Goal: Task Accomplishment & Management: Complete application form

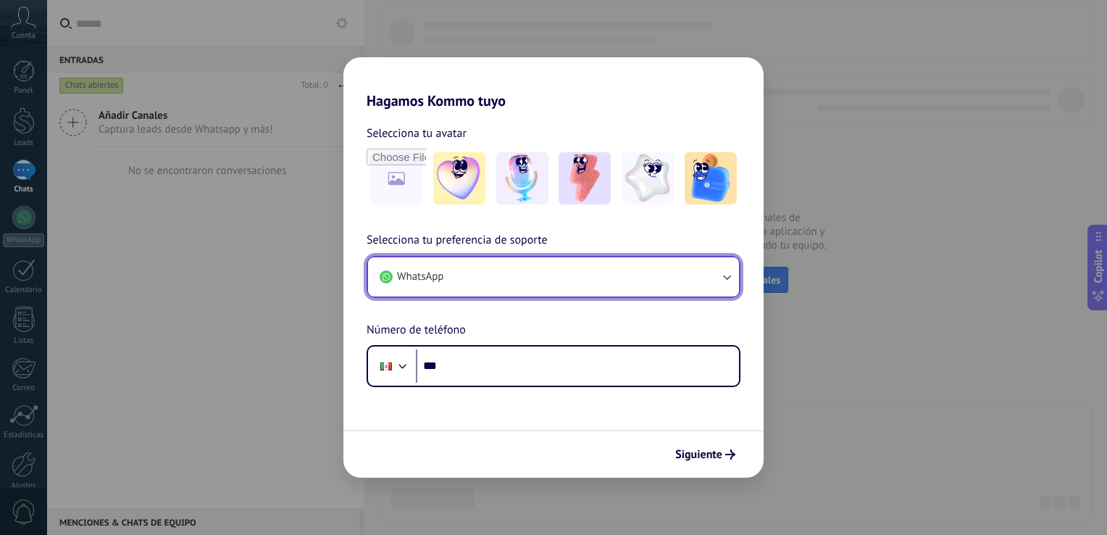
click at [492, 269] on button "WhatsApp" at bounding box center [553, 276] width 371 height 39
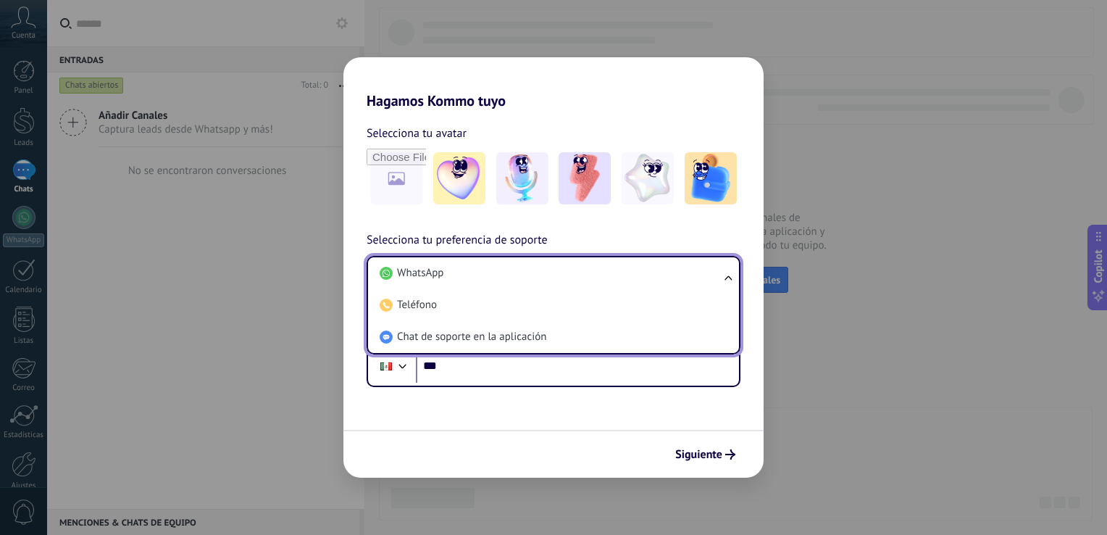
click at [492, 269] on li "WhatsApp" at bounding box center [551, 273] width 354 height 32
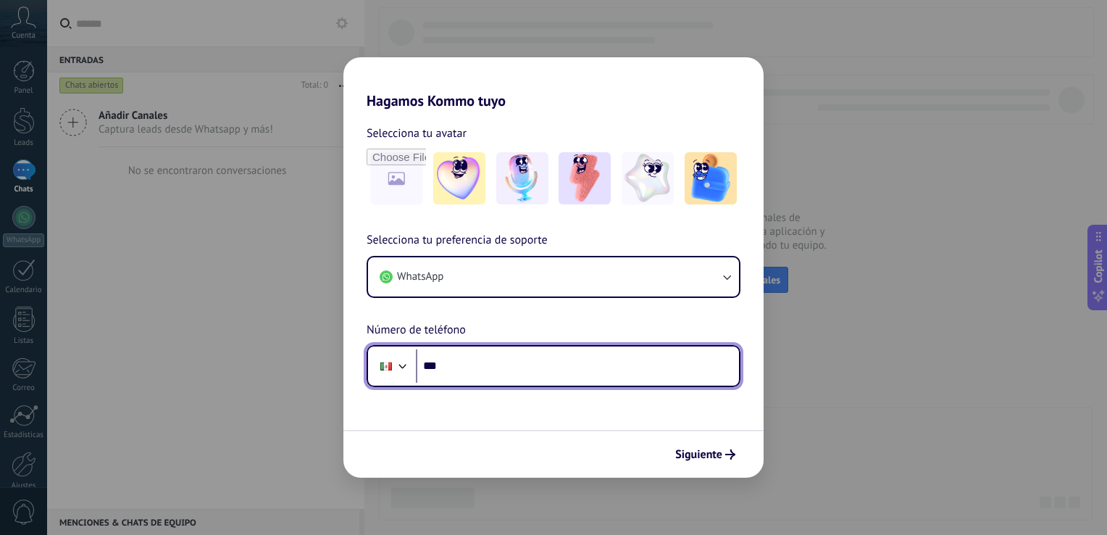
click at [488, 371] on input "***" at bounding box center [577, 365] width 323 height 33
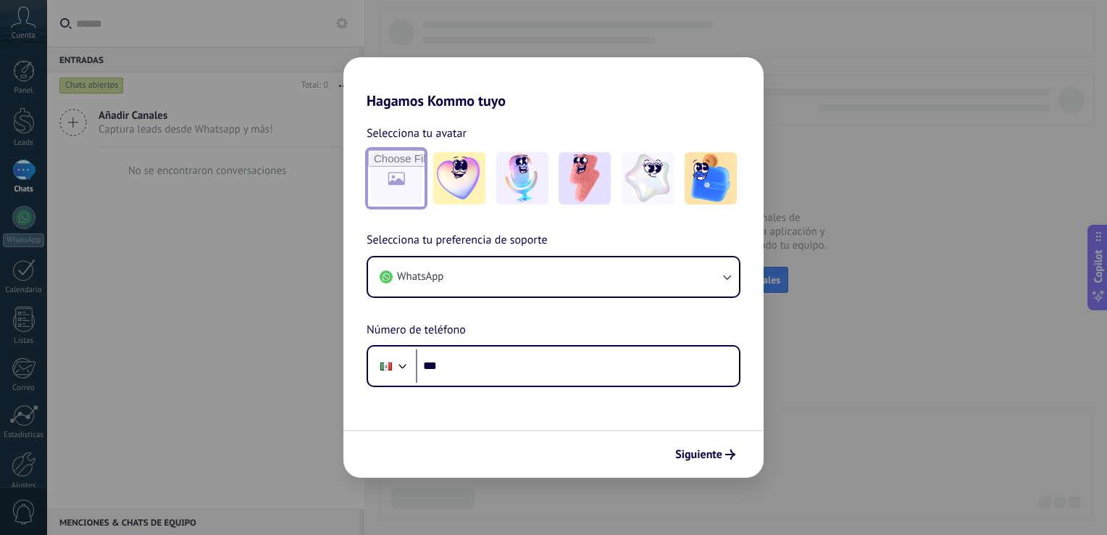
click at [417, 178] on input "file" at bounding box center [396, 178] width 57 height 57
click at [588, 171] on img at bounding box center [585, 178] width 52 height 52
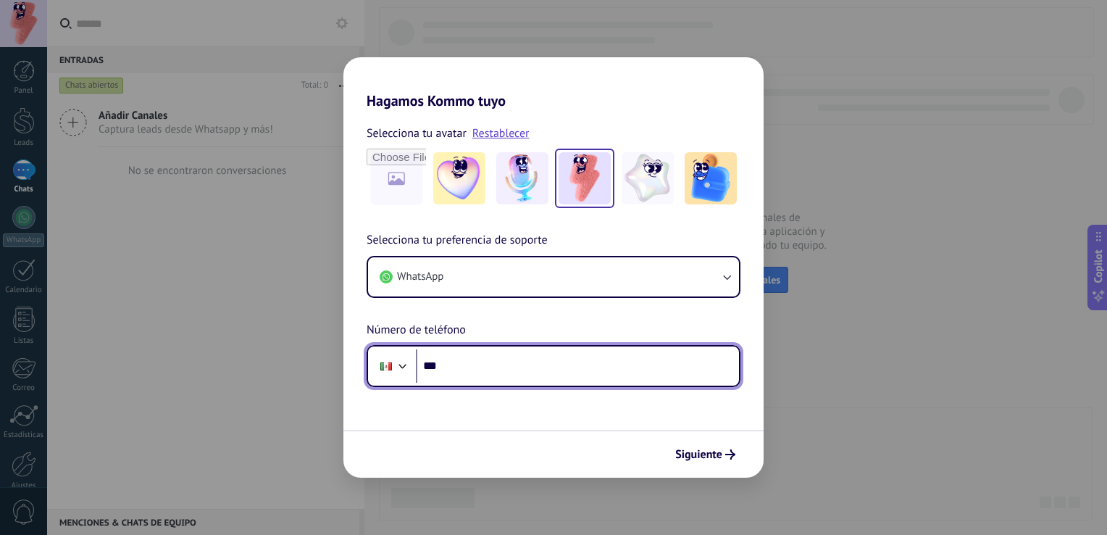
click at [446, 367] on input "***" at bounding box center [577, 365] width 323 height 33
type input "**"
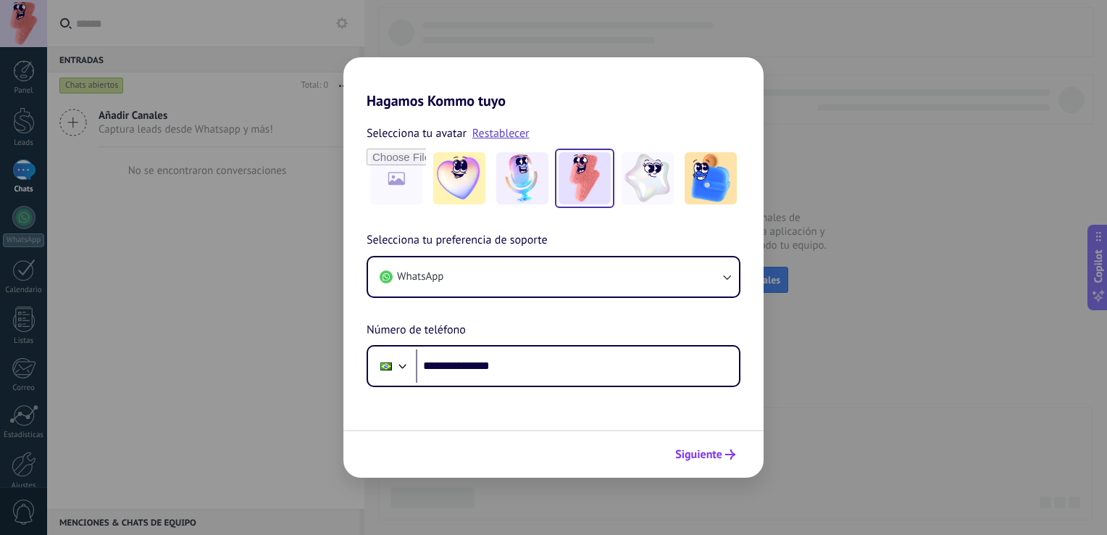
click at [698, 452] on span "Siguiente" at bounding box center [698, 454] width 47 height 10
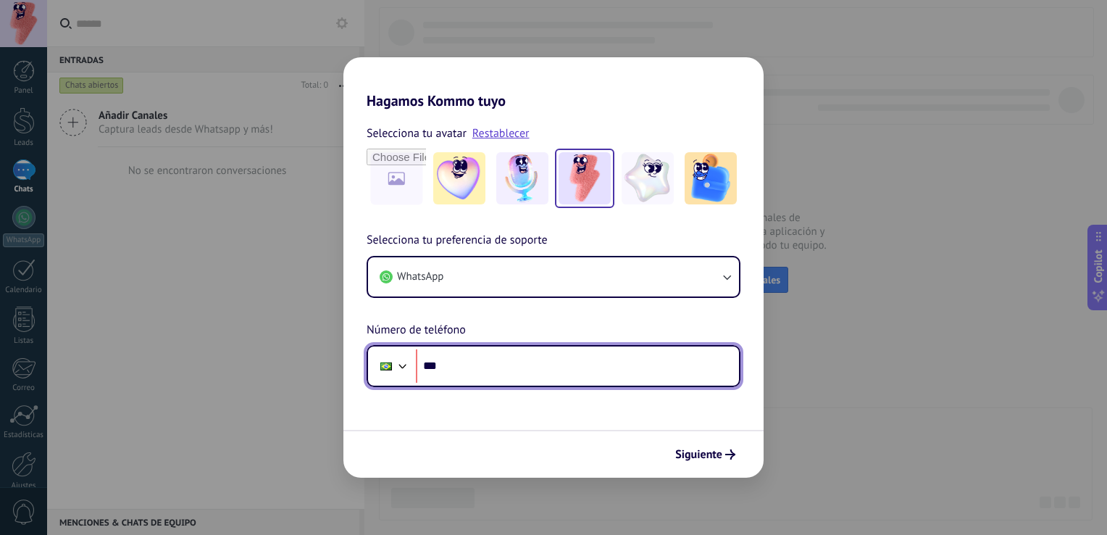
type input "**"
click at [401, 369] on div at bounding box center [402, 364] width 17 height 17
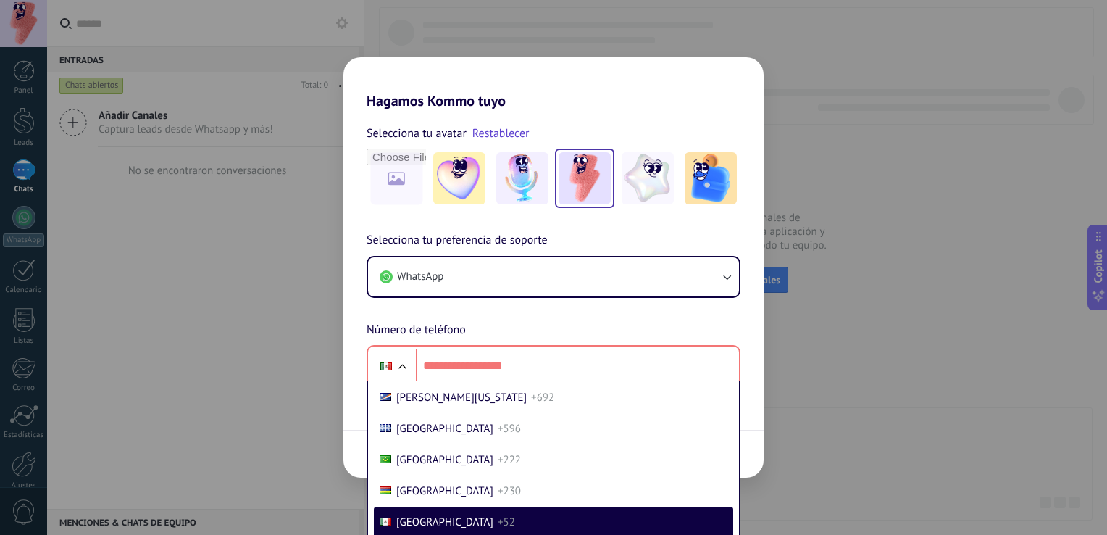
click at [234, 330] on div "Hagamos Kommo tuyo Selecciona tu avatar Restablecer Selecciona tu preferencia d…" at bounding box center [553, 267] width 1107 height 535
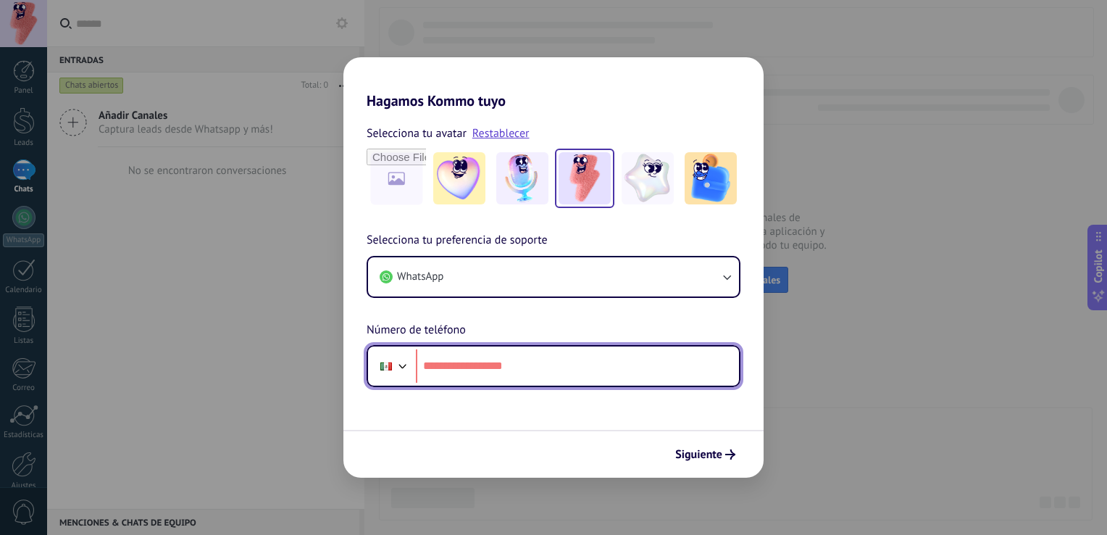
click at [438, 364] on input "tel" at bounding box center [577, 365] width 323 height 33
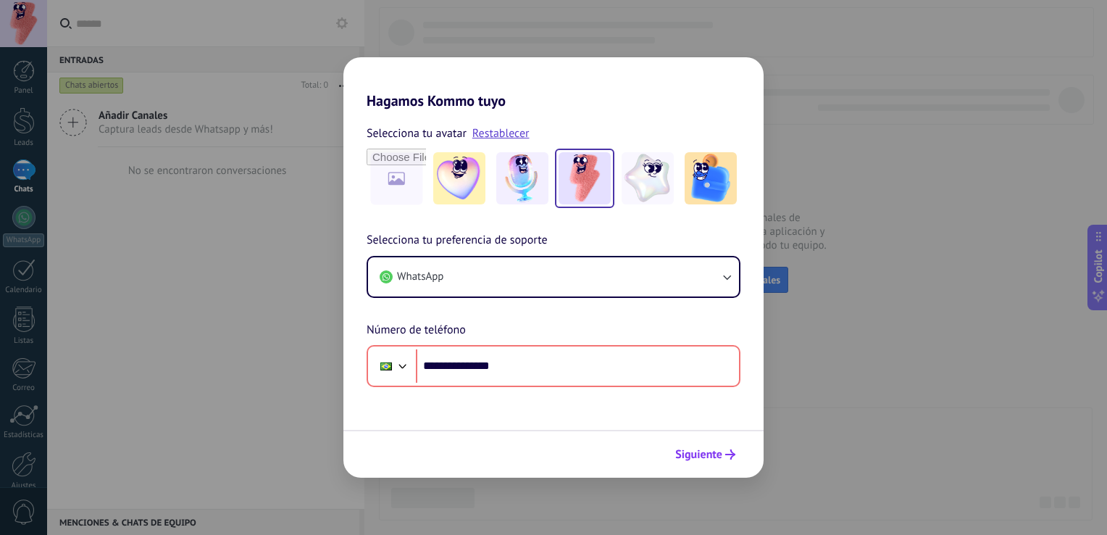
click at [717, 449] on span "Siguiente" at bounding box center [698, 454] width 47 height 10
click at [718, 443] on button "Siguiente" at bounding box center [705, 454] width 73 height 25
click at [712, 459] on span "Siguiente" at bounding box center [698, 454] width 47 height 10
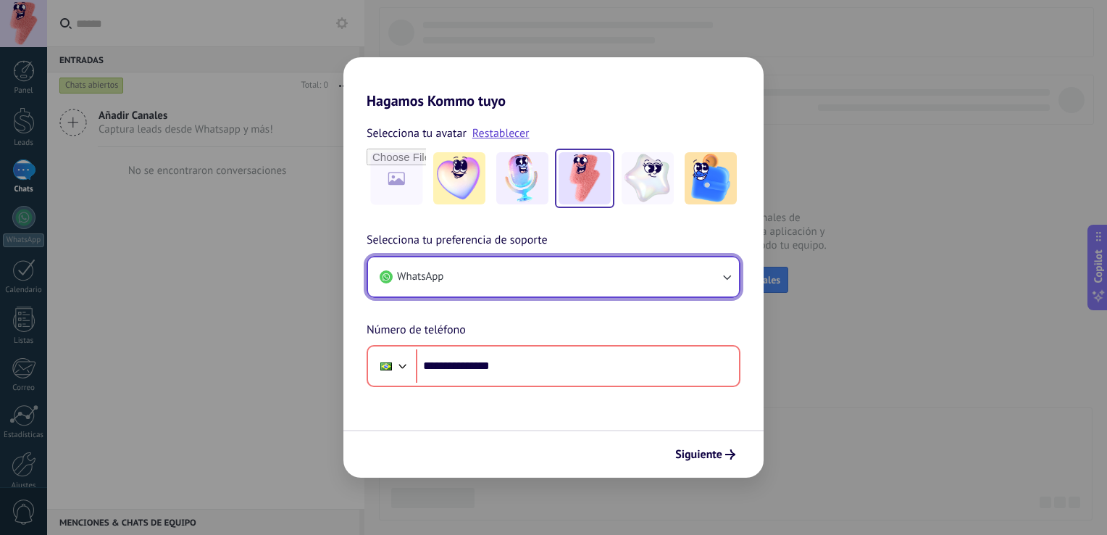
click at [730, 277] on icon "button" at bounding box center [726, 277] width 14 height 14
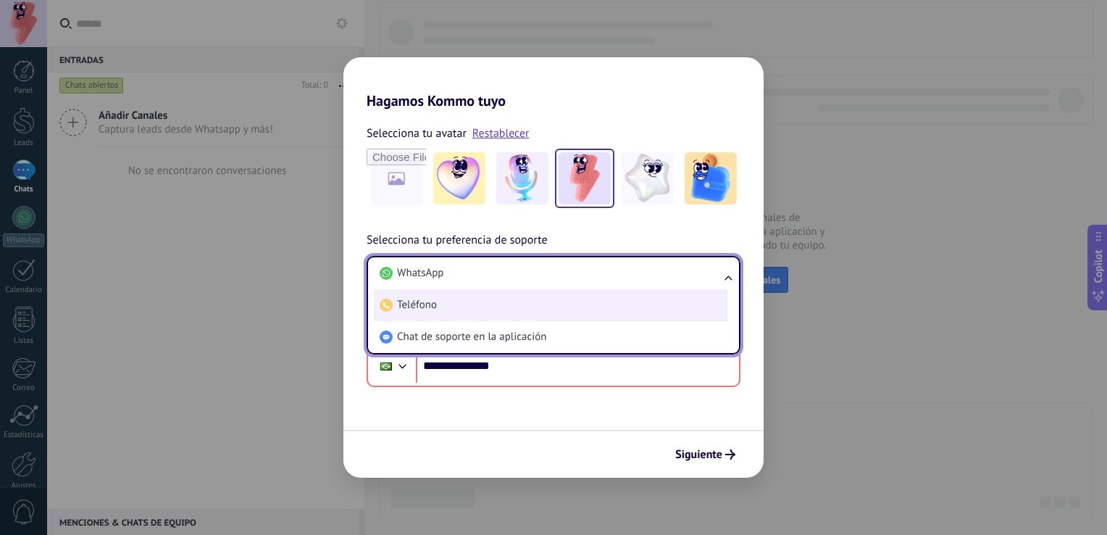
click at [641, 306] on li "Teléfono" at bounding box center [551, 305] width 354 height 32
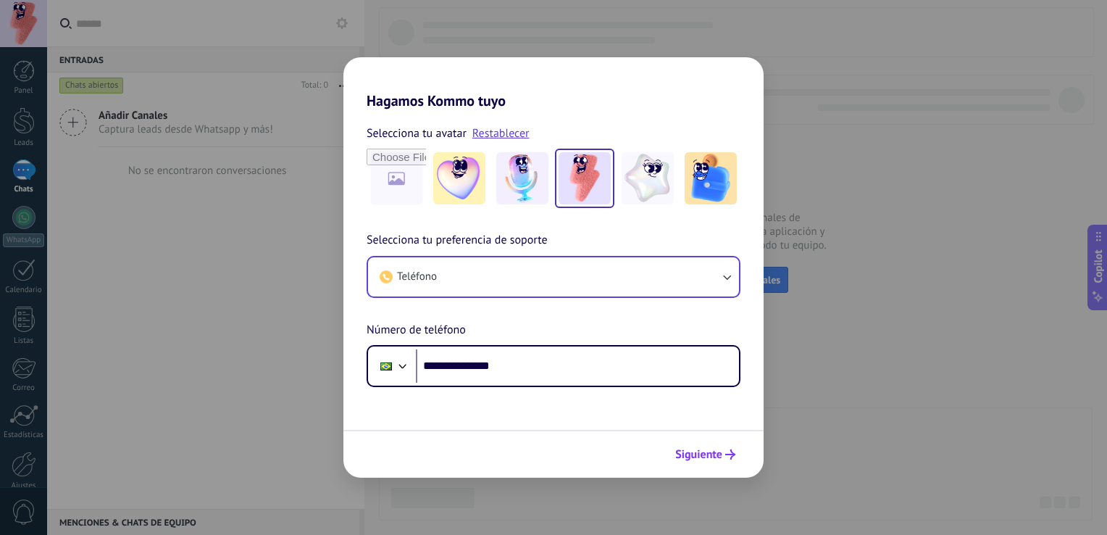
click at [709, 456] on span "Siguiente" at bounding box center [698, 454] width 47 height 10
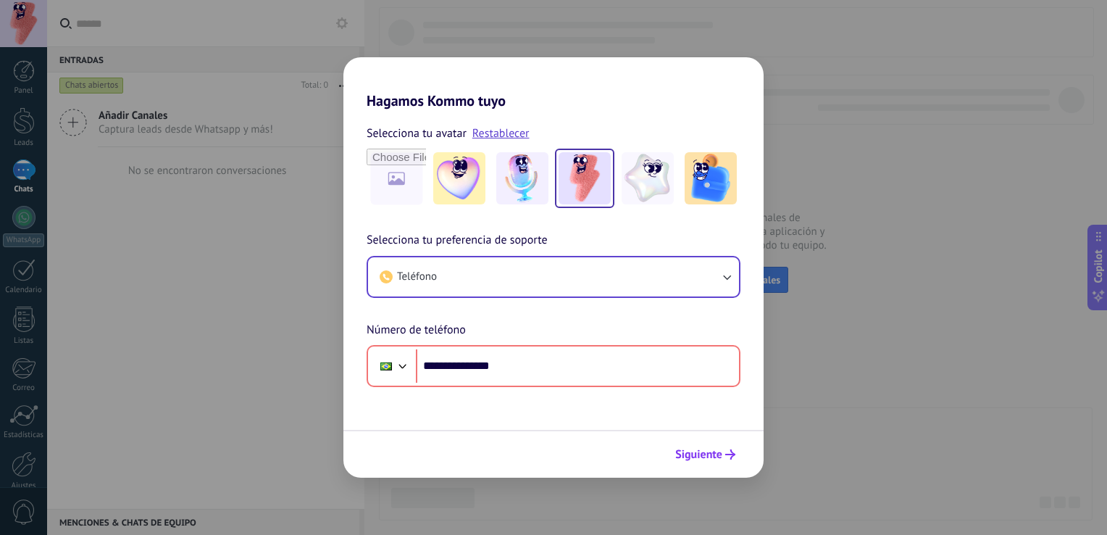
click at [709, 456] on span "Siguiente" at bounding box center [698, 454] width 47 height 10
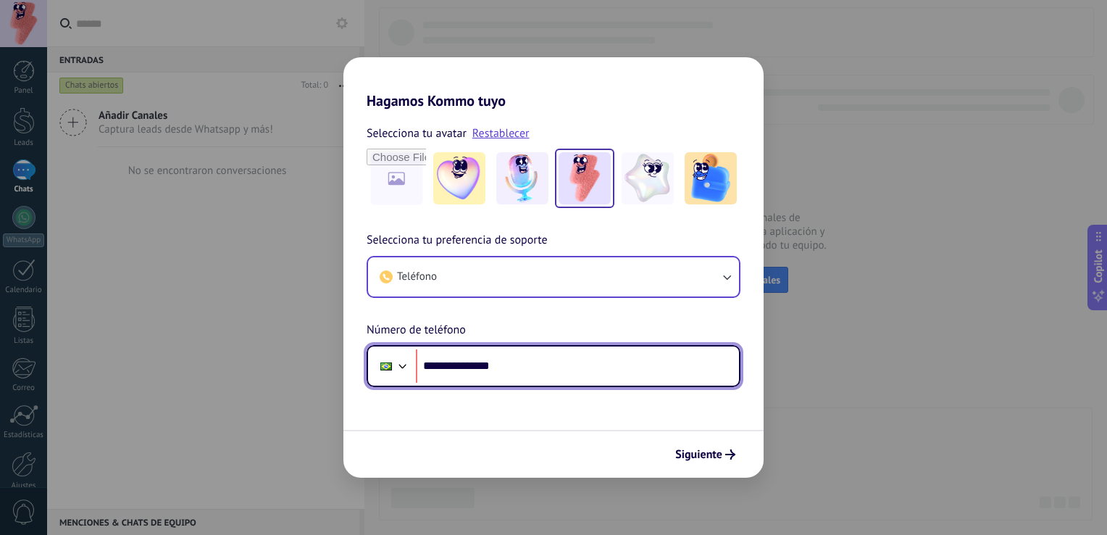
click at [409, 362] on div at bounding box center [402, 364] width 17 height 17
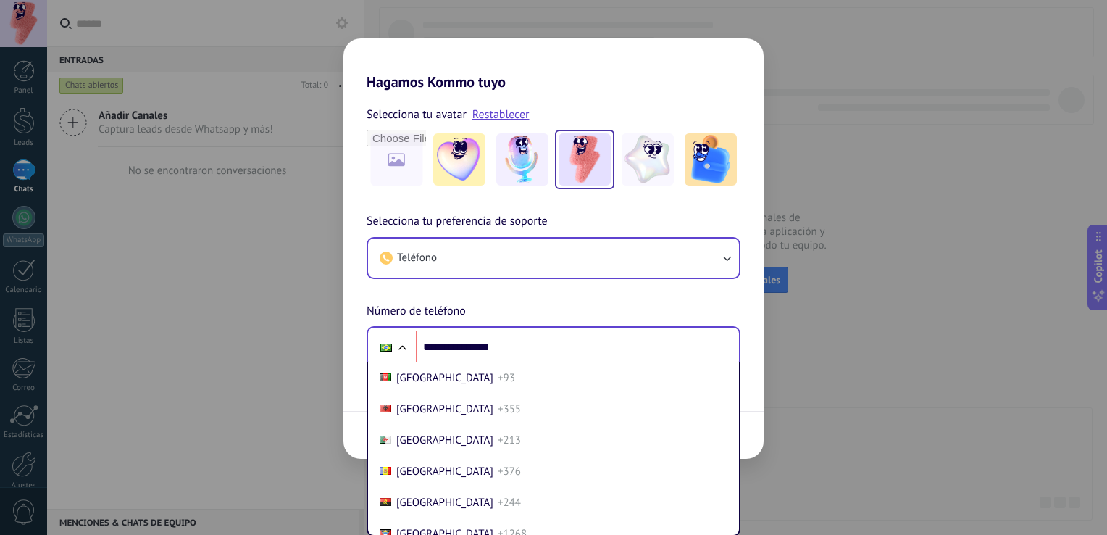
scroll to position [609, 0]
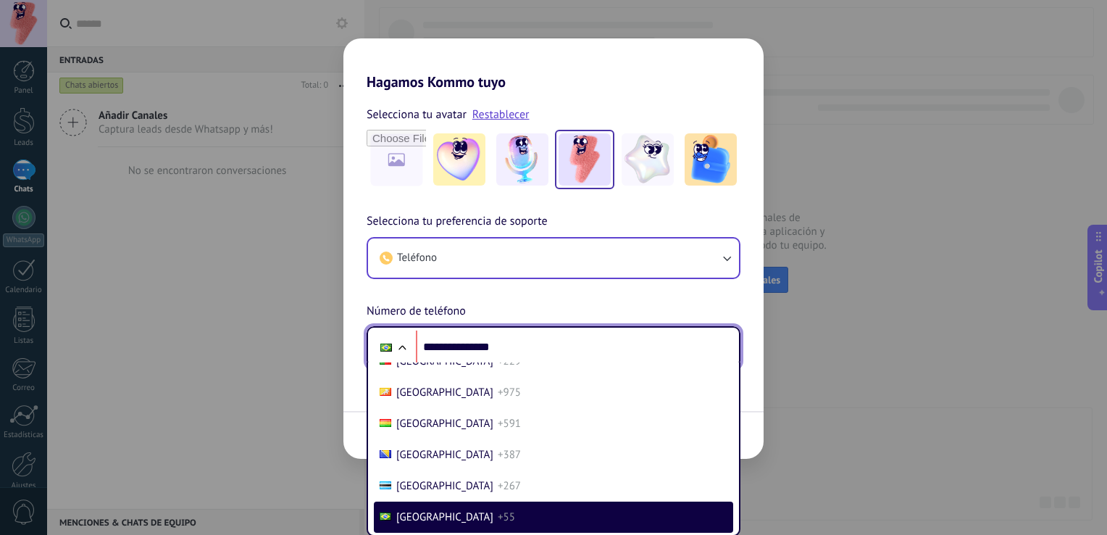
click at [405, 350] on div at bounding box center [401, 349] width 17 height 17
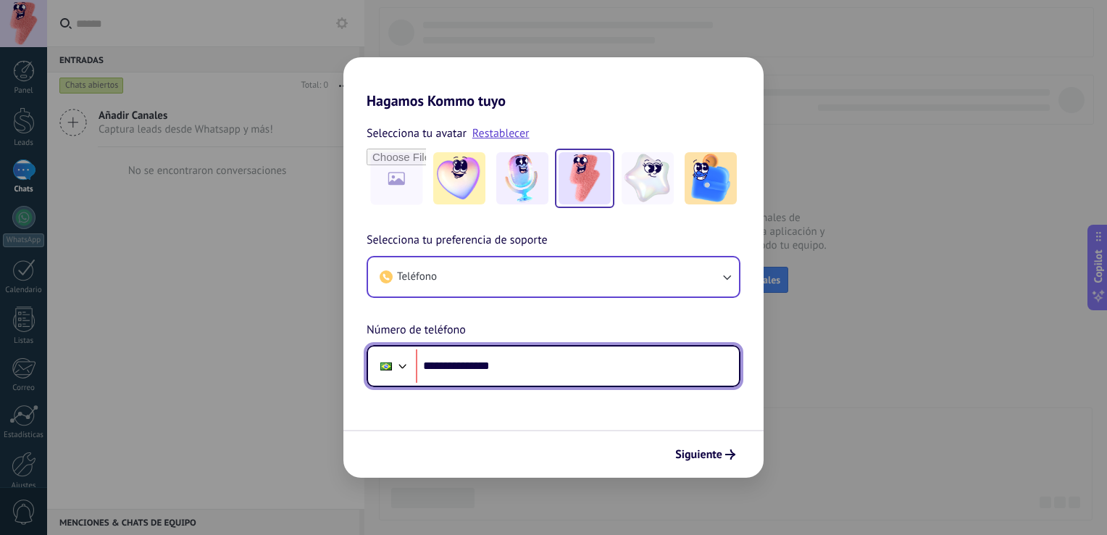
click at [403, 363] on div at bounding box center [402, 364] width 17 height 17
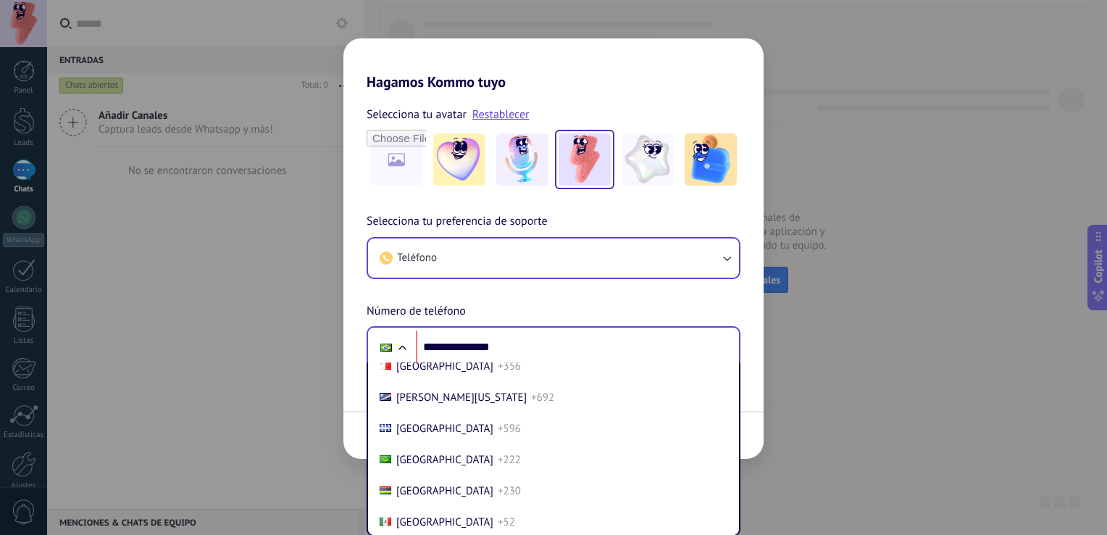
scroll to position [3764, 0]
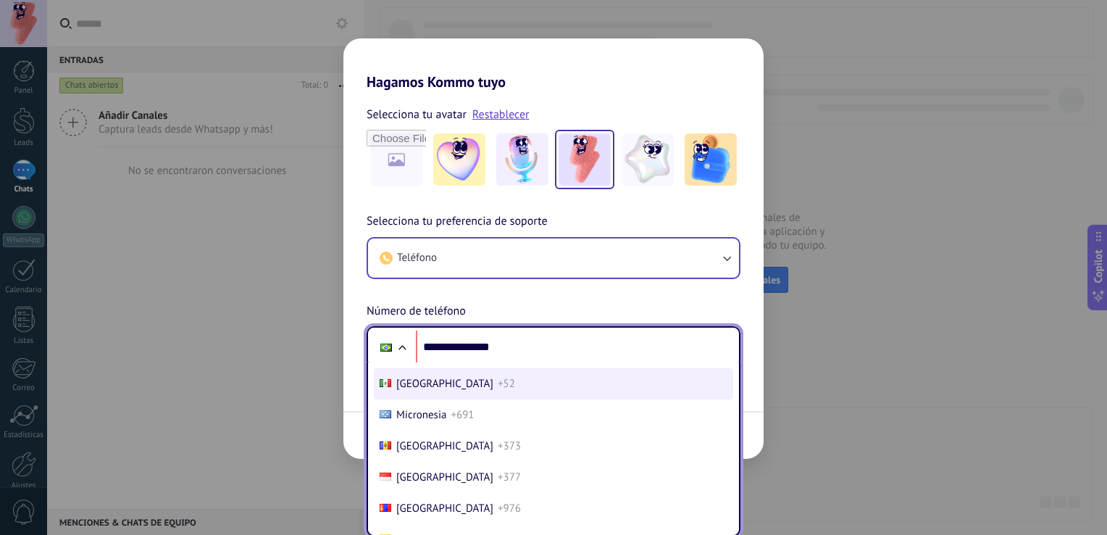
click at [425, 391] on span "[GEOGRAPHIC_DATA]" at bounding box center [444, 384] width 97 height 14
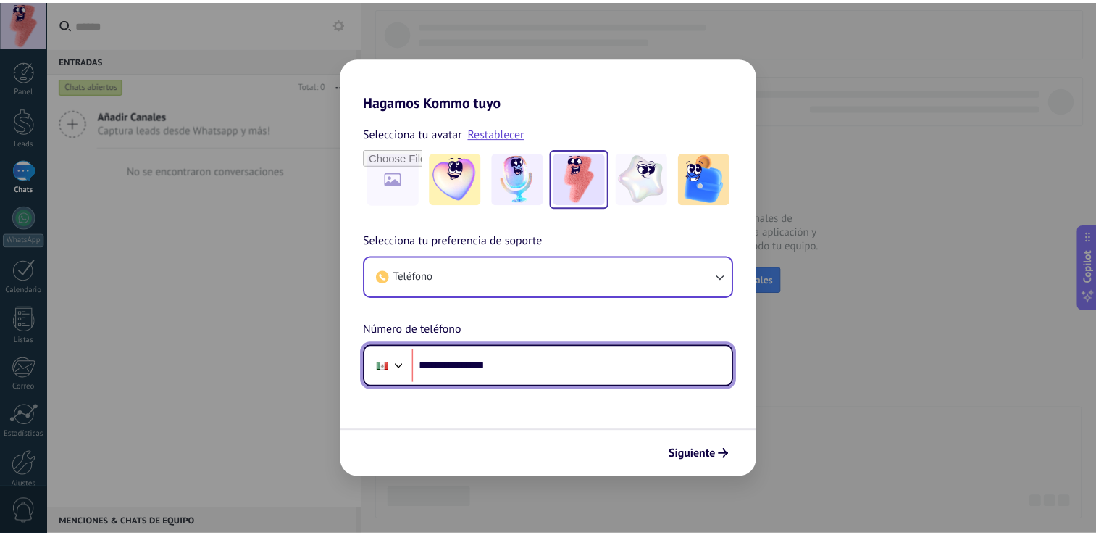
scroll to position [0, 0]
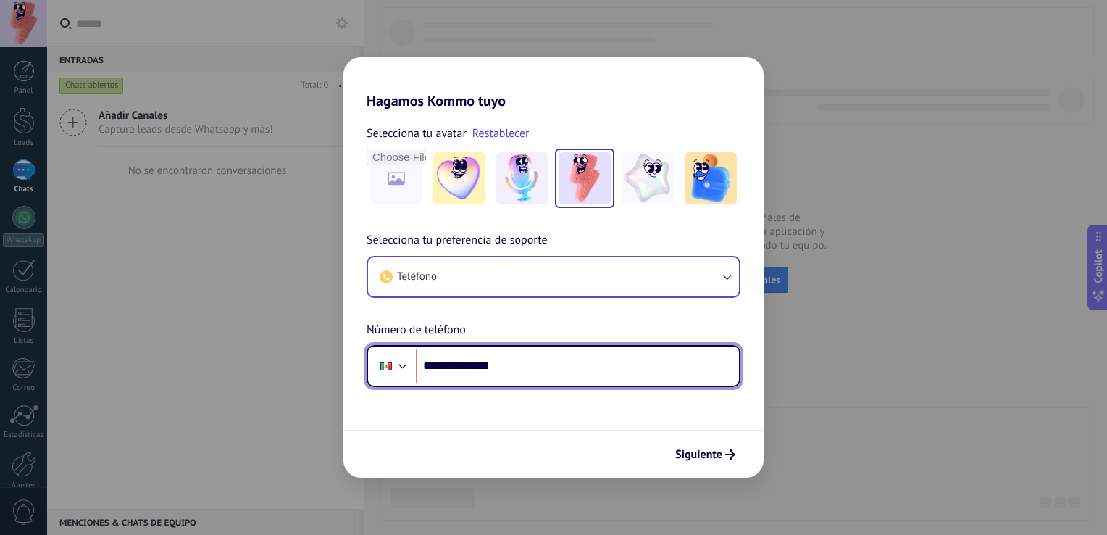
click at [441, 365] on input "**********" at bounding box center [577, 365] width 323 height 33
type input "**********"
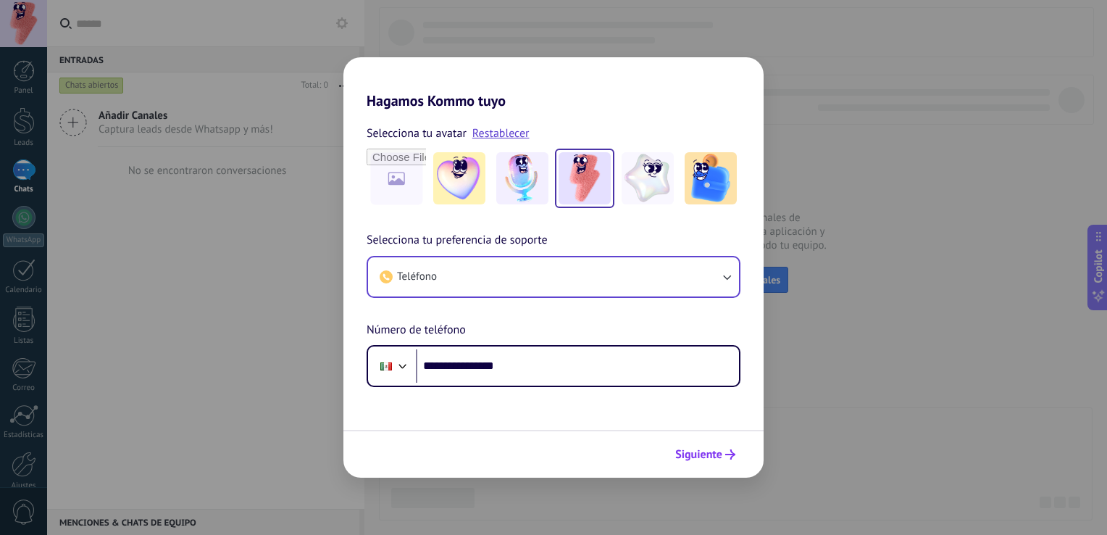
click at [708, 456] on span "Siguiente" at bounding box center [698, 454] width 47 height 10
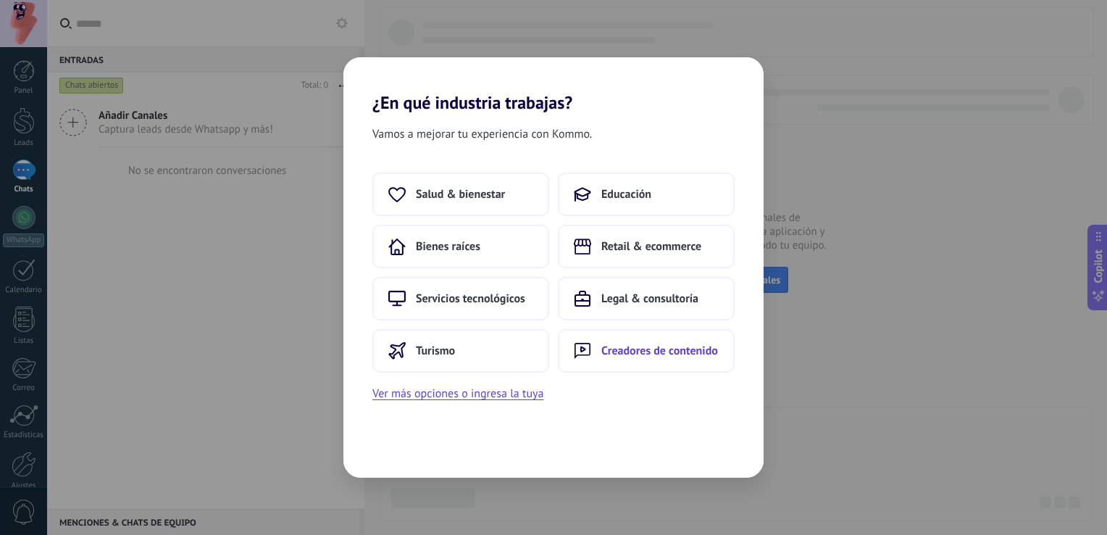
click at [685, 345] on span "Creadores de contenido" at bounding box center [659, 350] width 117 height 14
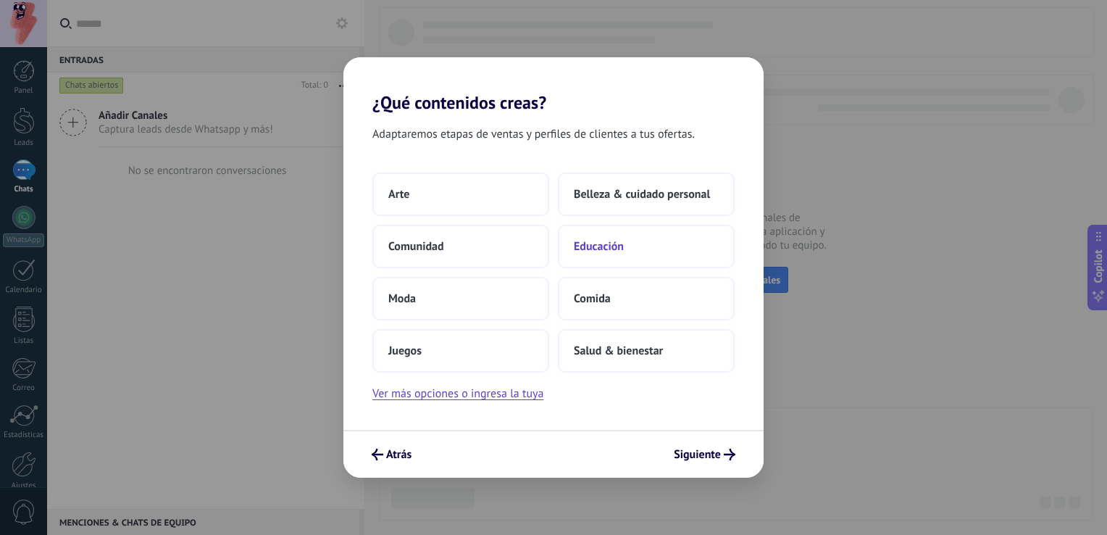
click at [619, 248] on span "Educación" at bounding box center [599, 246] width 50 height 14
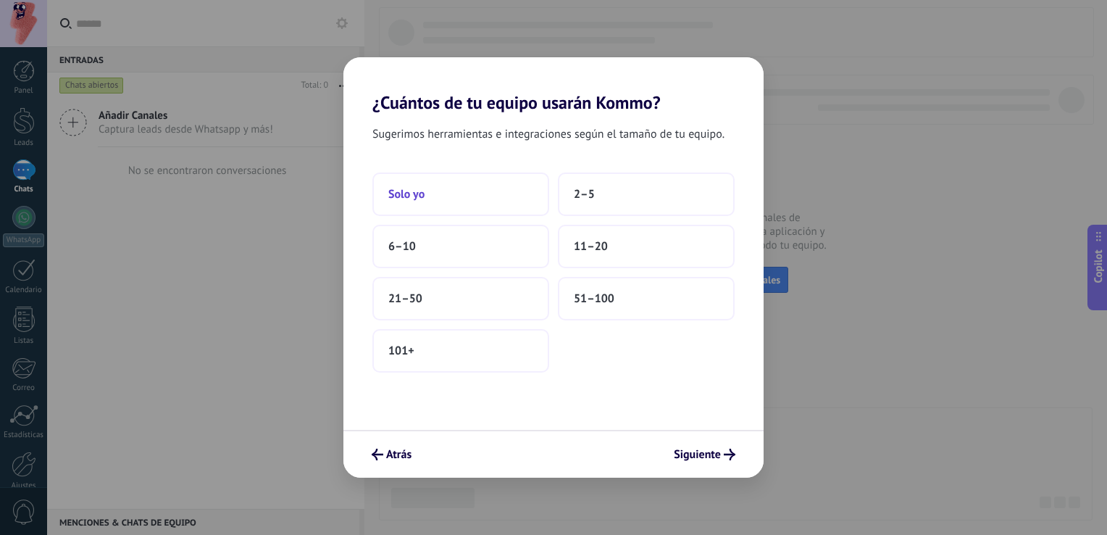
click at [483, 204] on button "Solo yo" at bounding box center [460, 193] width 177 height 43
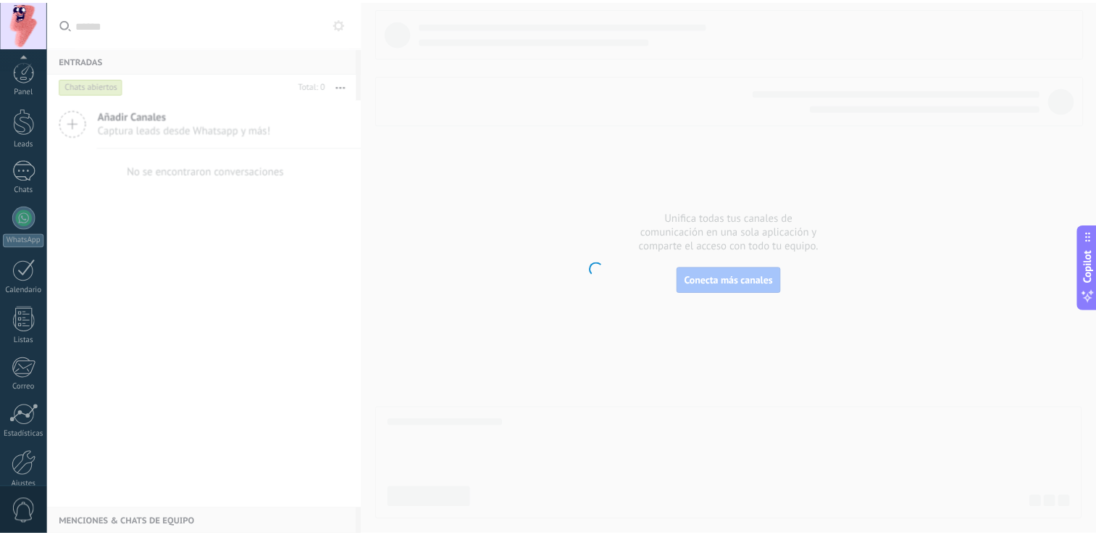
scroll to position [67, 0]
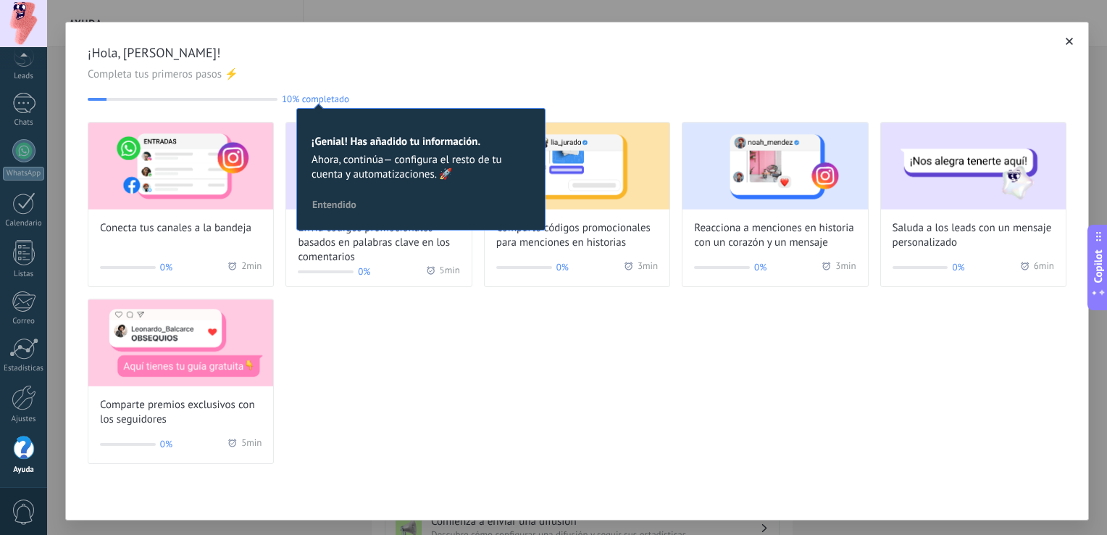
click at [917, 91] on div "¡Hola, [PERSON_NAME]! Completa tus primeros pasos ⚡ 10% completado 10 ¡Genial! …" at bounding box center [577, 74] width 979 height 60
click at [340, 101] on span "10% completado" at bounding box center [315, 98] width 67 height 11
click at [359, 392] on div "Conecta tus canales a la bandeja 0% 2 min Envía códigos promocionales basados e…" at bounding box center [577, 293] width 979 height 342
click at [1066, 42] on icon "button" at bounding box center [1069, 41] width 7 height 7
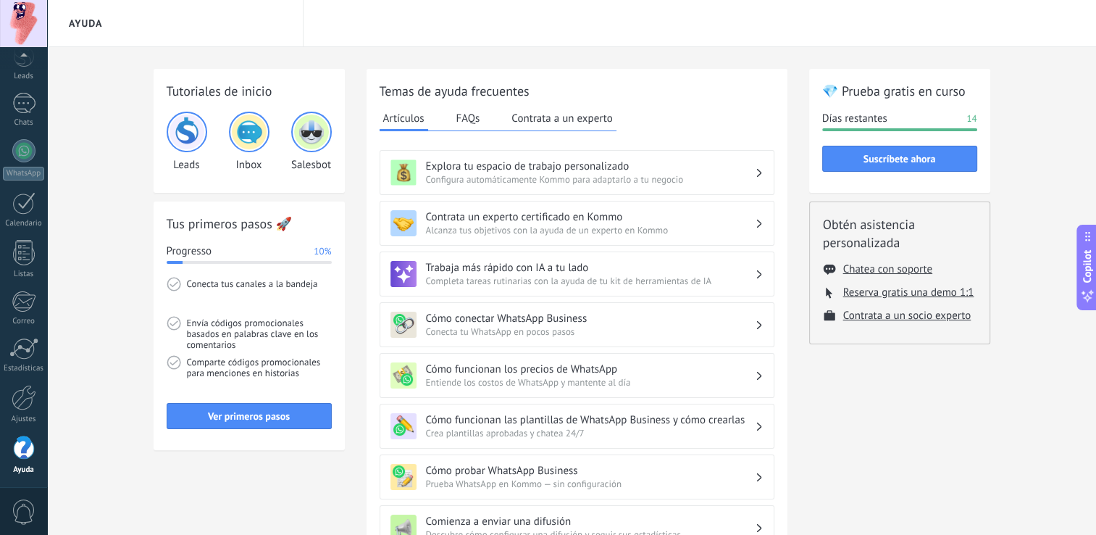
drag, startPoint x: 743, startPoint y: 103, endPoint x: 682, endPoint y: 123, distance: 64.2
click at [682, 123] on div "Temas de ayuda frecuentes Artículos FAQs Contrata a un experto Explora tu espac…" at bounding box center [577, 468] width 395 height 772
click at [237, 416] on span "Ver primeros pasos" at bounding box center [249, 416] width 82 height 10
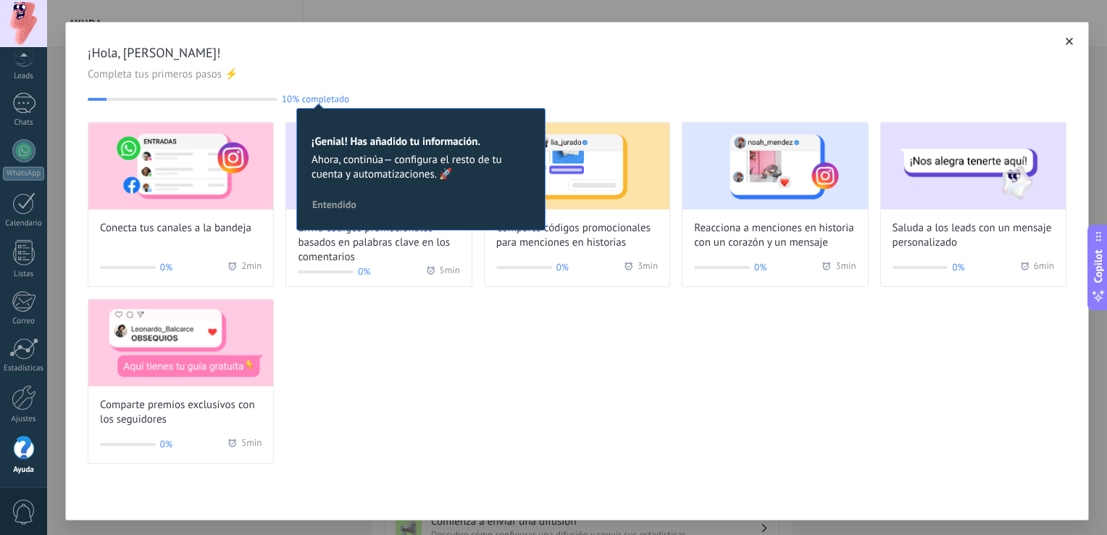
click at [237, 416] on span "Comparte premios exclusivos con los seguidores" at bounding box center [181, 412] width 162 height 29
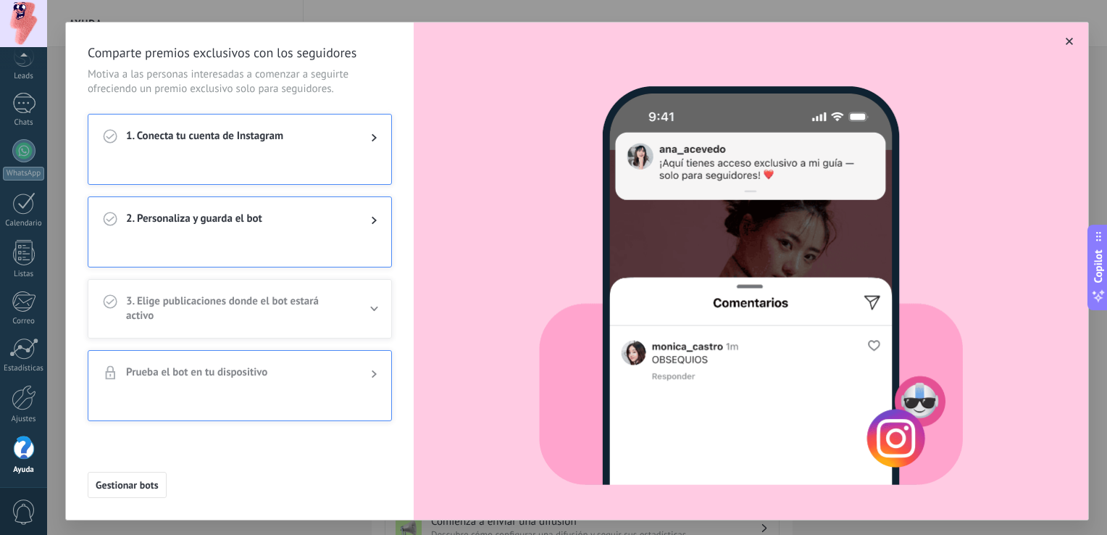
click at [374, 133] on icon at bounding box center [374, 137] width 5 height 9
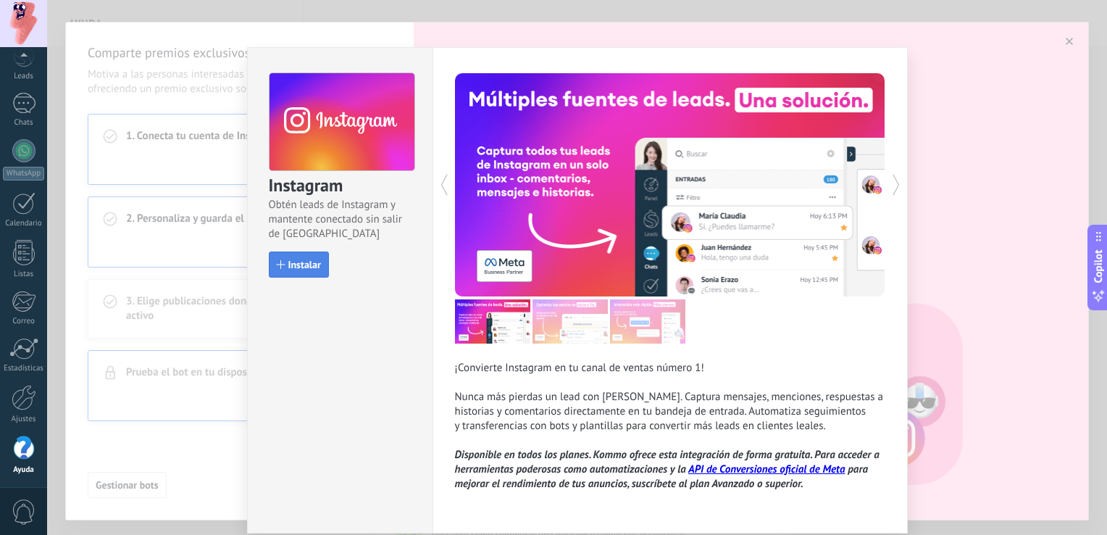
click at [310, 259] on span "Instalar" at bounding box center [304, 264] width 33 height 10
